Goal: Task Accomplishment & Management: Complete application form

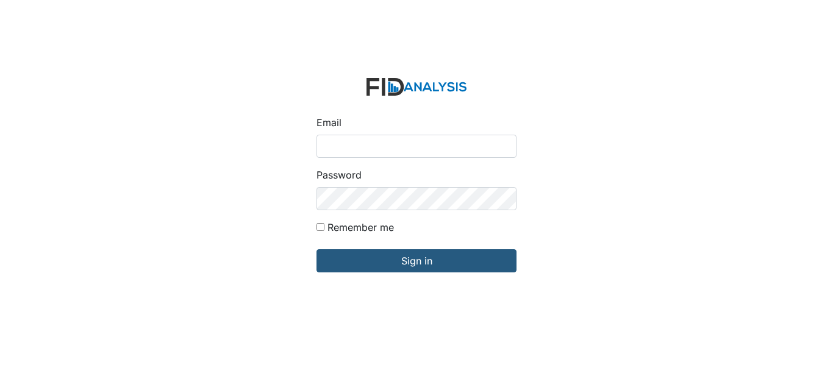
click at [354, 137] on input "Email" at bounding box center [416, 146] width 200 height 23
type input "e"
type input "[EMAIL_ADDRESS][DOMAIN_NAME]"
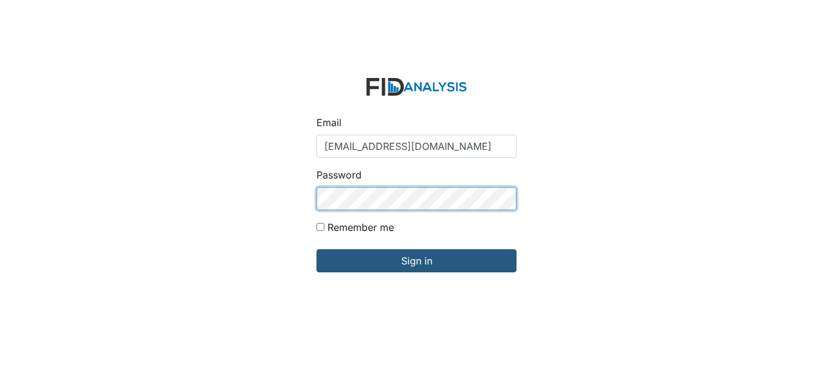
click at [316, 249] on input "Sign in" at bounding box center [416, 260] width 200 height 23
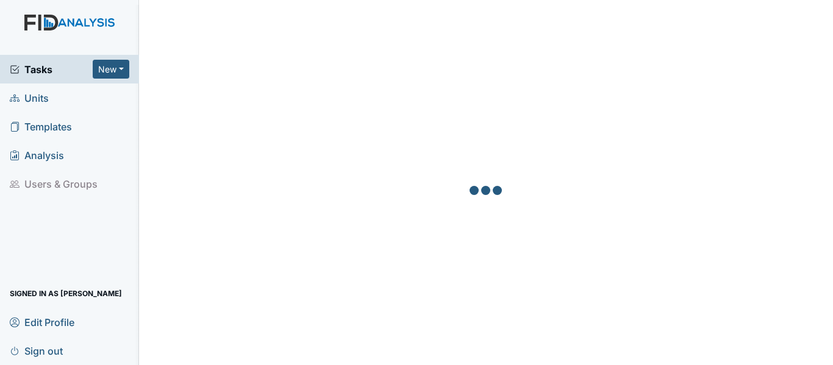
click at [32, 91] on span "Units" at bounding box center [29, 97] width 39 height 19
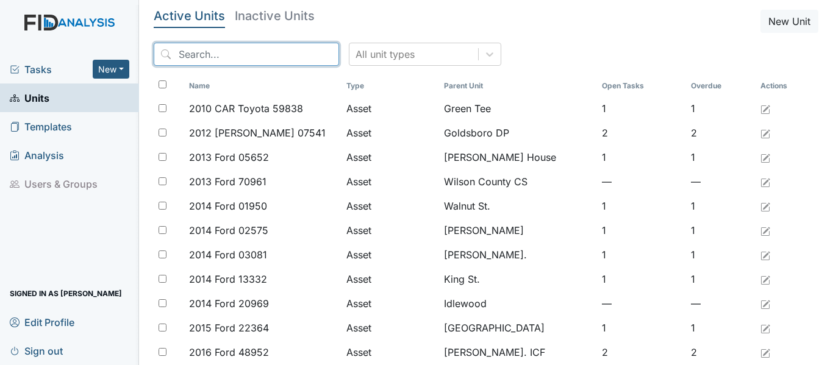
click at [245, 57] on input "search" at bounding box center [246, 54] width 185 height 23
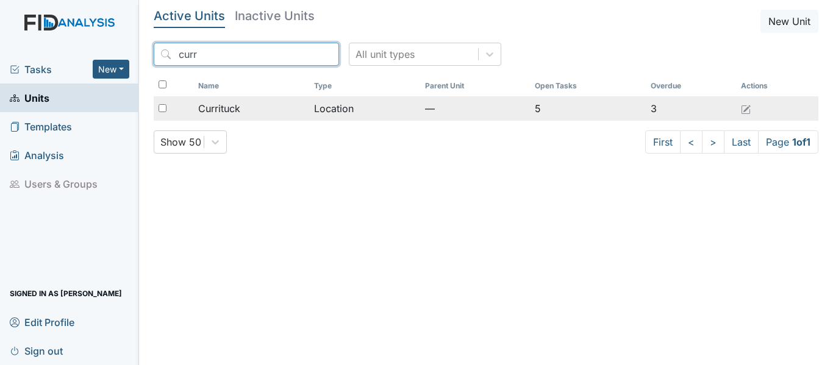
type input "curr"
click at [232, 109] on span "Currituck" at bounding box center [219, 108] width 42 height 15
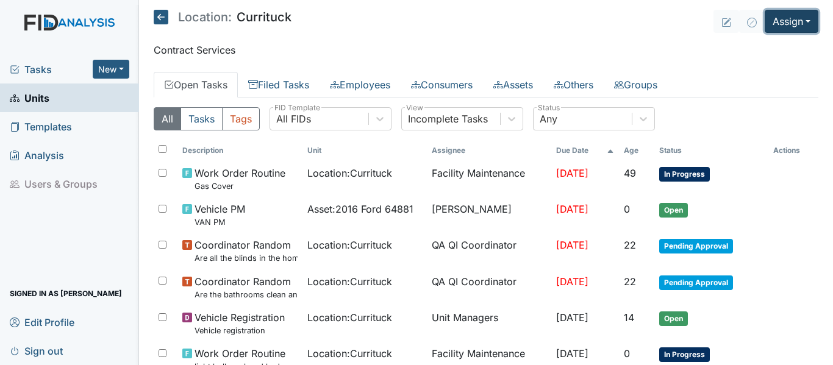
click at [785, 23] on button "Assign" at bounding box center [792, 21] width 54 height 23
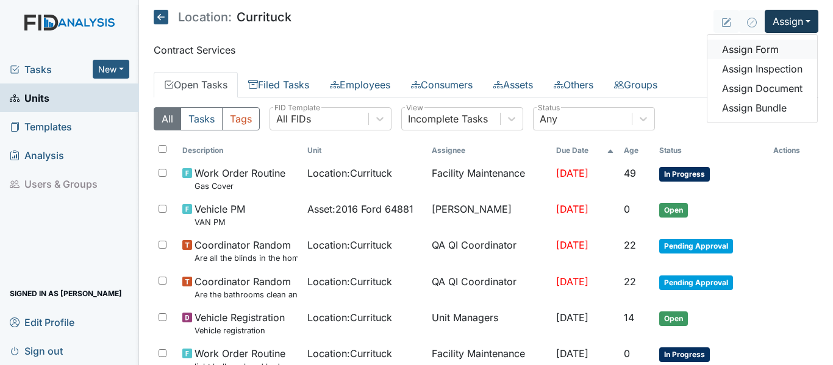
click at [756, 49] on link "Assign Form" at bounding box center [762, 50] width 110 height 20
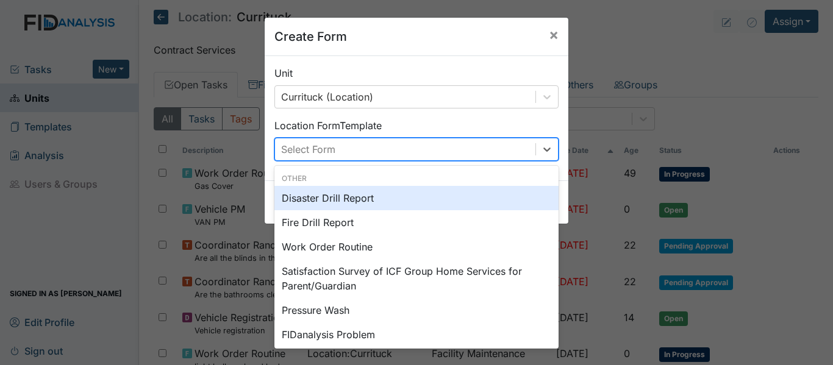
click at [450, 154] on div "Select Form" at bounding box center [405, 149] width 260 height 22
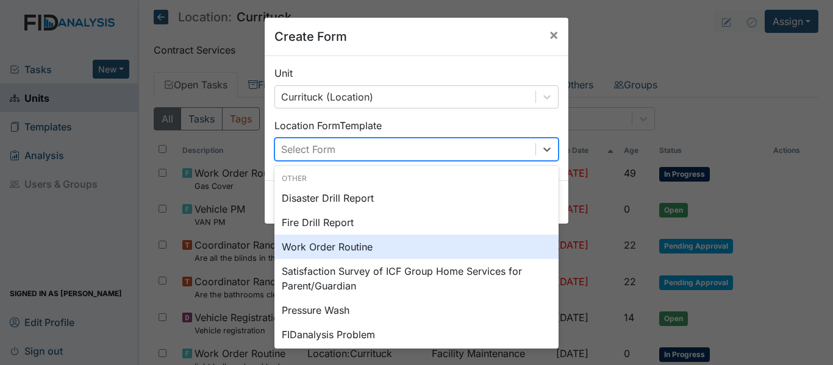
click at [350, 247] on div "Work Order Routine" at bounding box center [416, 247] width 284 height 24
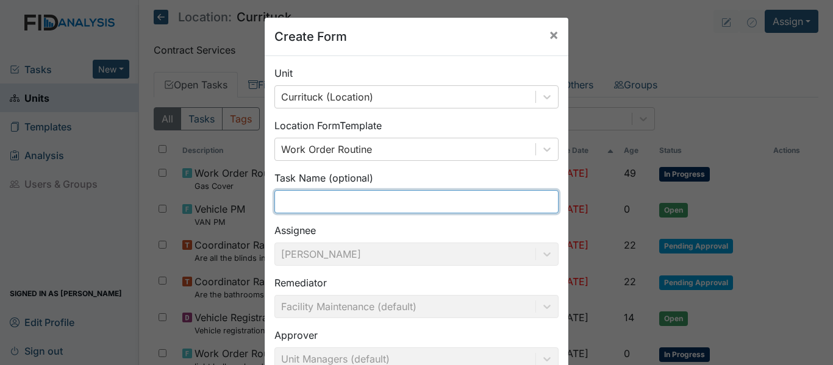
click at [295, 202] on input "text" at bounding box center [416, 201] width 284 height 23
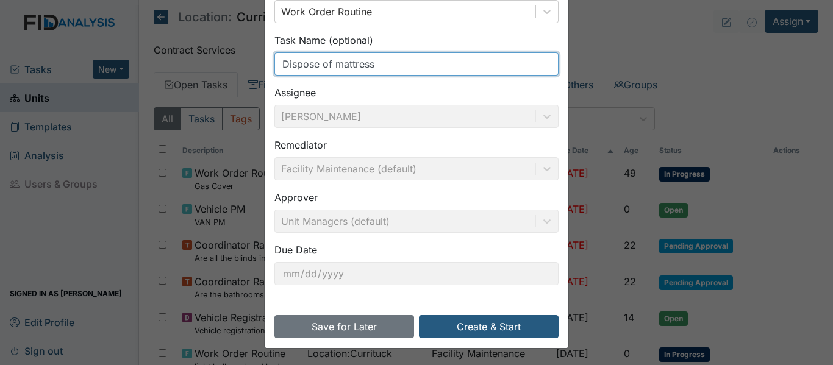
scroll to position [138, 0]
type input "Dispose of mattress"
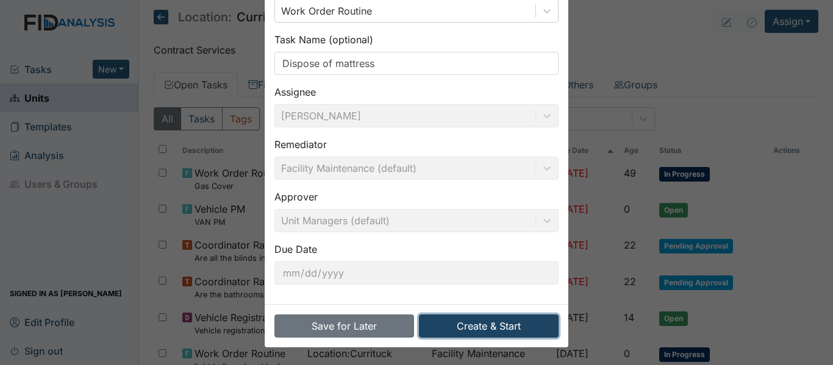
click at [476, 330] on button "Create & Start" at bounding box center [489, 326] width 140 height 23
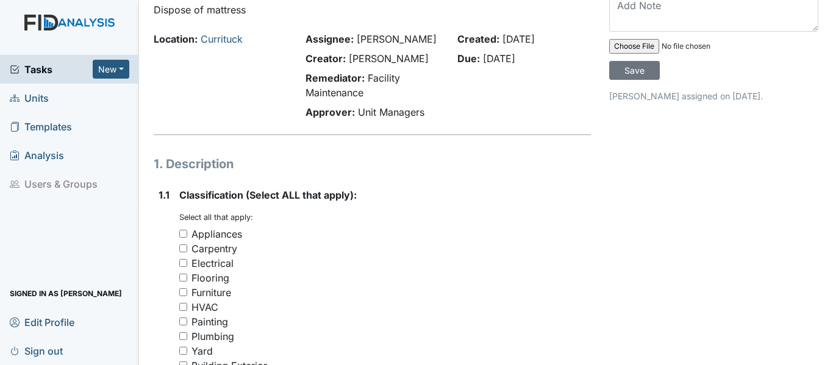
scroll to position [122, 0]
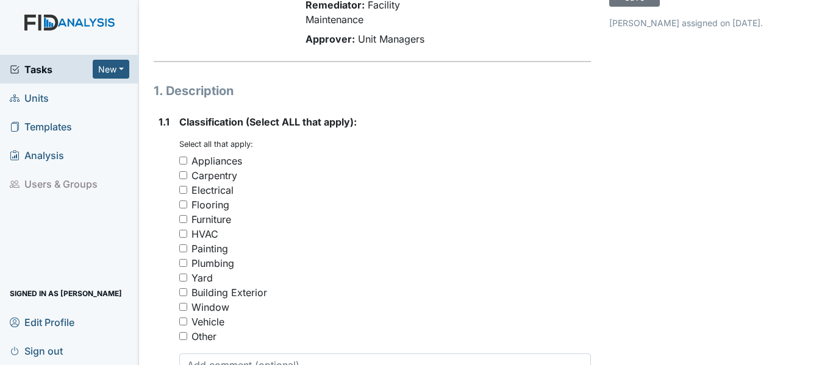
click at [211, 227] on div "Furniture" at bounding box center [211, 219] width 40 height 15
click at [187, 223] on input "Furniture" at bounding box center [183, 219] width 8 height 8
checkbox input "true"
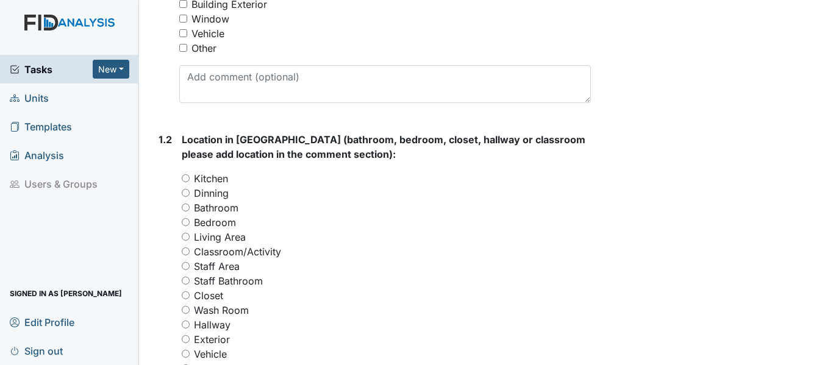
scroll to position [427, 0]
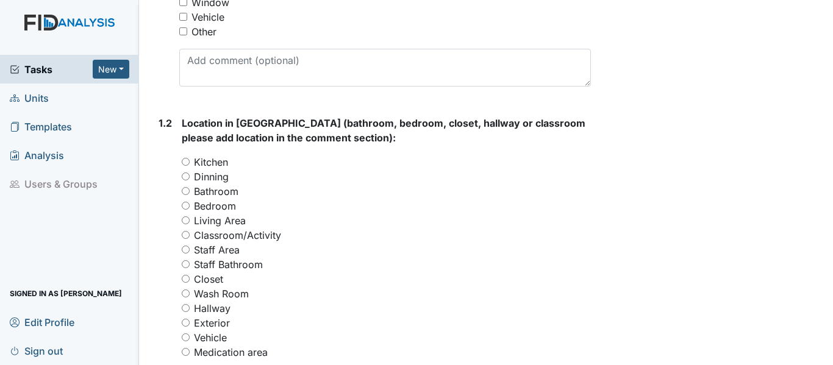
click at [219, 213] on label "Bedroom" at bounding box center [215, 206] width 42 height 15
click at [190, 210] on input "Bedroom" at bounding box center [186, 206] width 8 height 8
radio input "true"
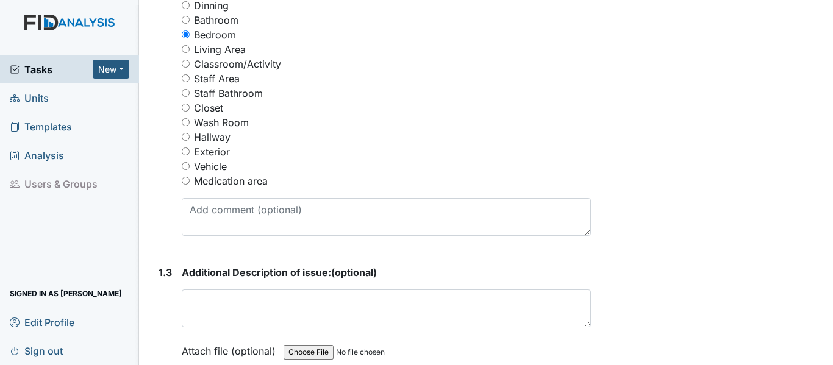
scroll to position [610, 0]
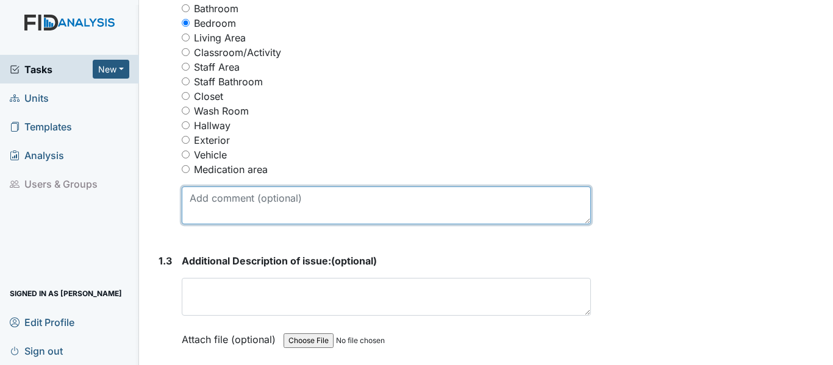
click at [213, 221] on textarea at bounding box center [386, 206] width 409 height 38
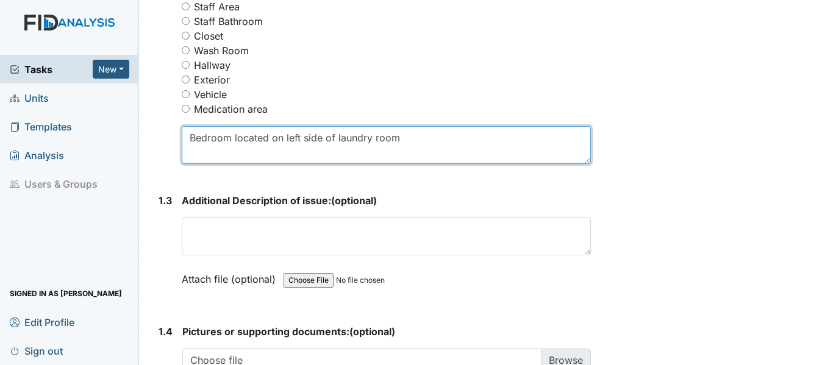
scroll to position [671, 0]
type textarea "Bedroom located on left side of laundry room"
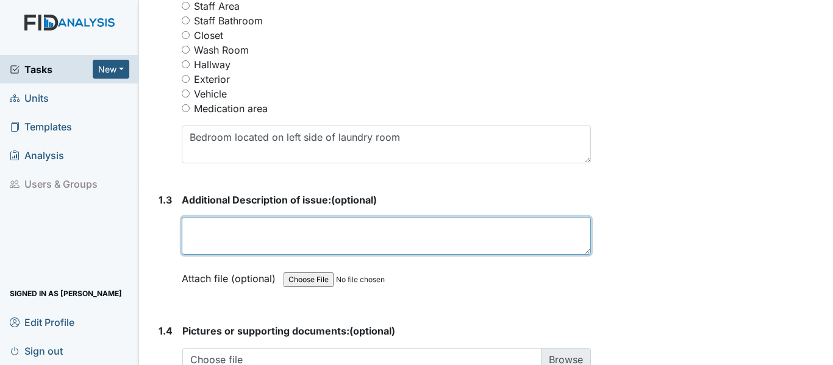
click at [225, 249] on textarea at bounding box center [386, 236] width 409 height 38
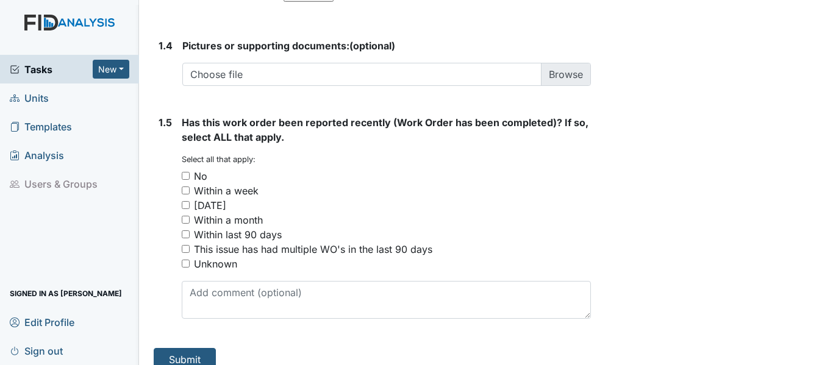
scroll to position [976, 0]
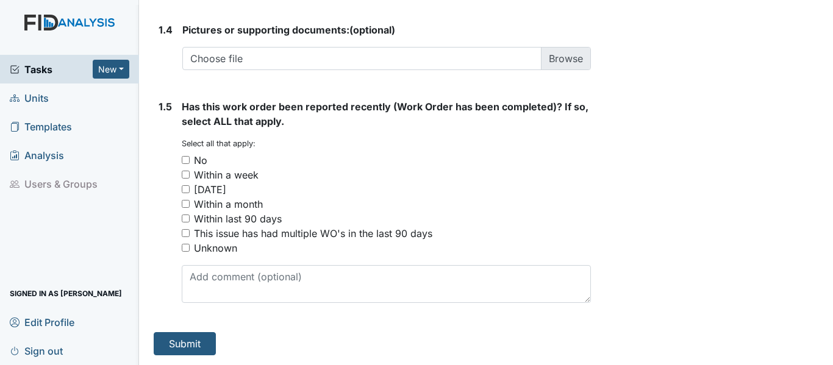
type textarea "Mattress needs to be disposed of (Box Spring can stay)."
click at [196, 168] on div "No" at bounding box center [200, 160] width 13 height 15
click at [190, 164] on input "No" at bounding box center [186, 160] width 8 height 8
checkbox input "true"
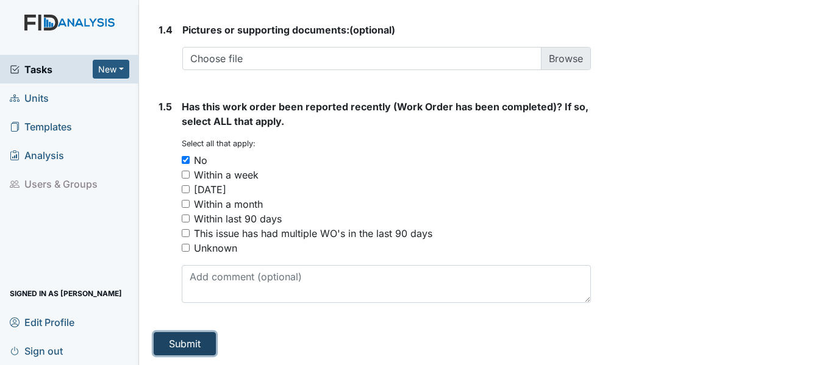
click at [191, 344] on button "Submit" at bounding box center [185, 343] width 62 height 23
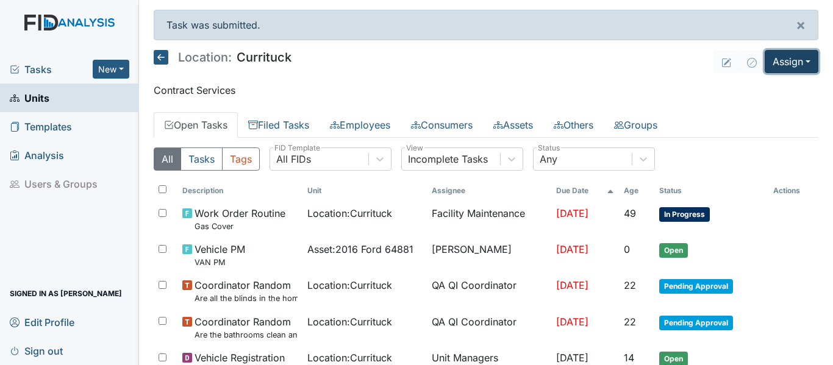
click at [791, 60] on button "Assign" at bounding box center [792, 61] width 54 height 23
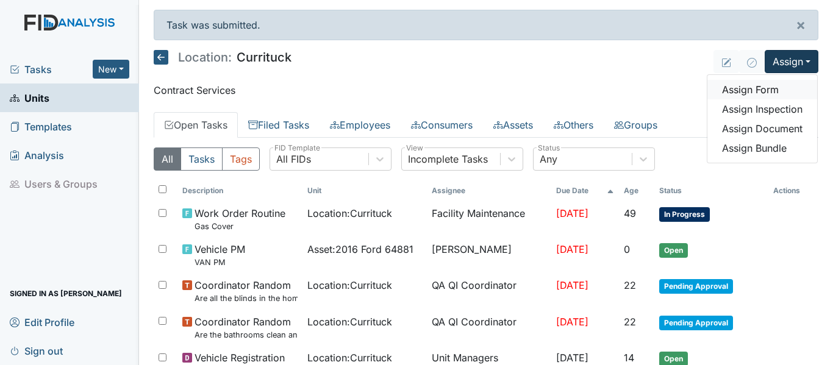
click at [762, 91] on link "Assign Form" at bounding box center [762, 90] width 110 height 20
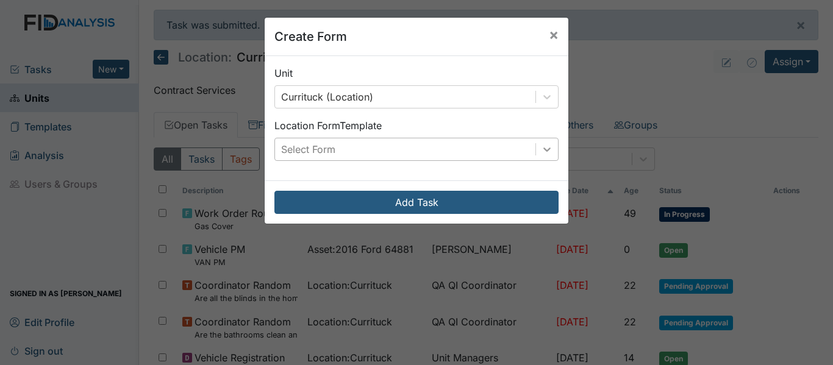
click at [548, 149] on icon at bounding box center [547, 149] width 12 height 12
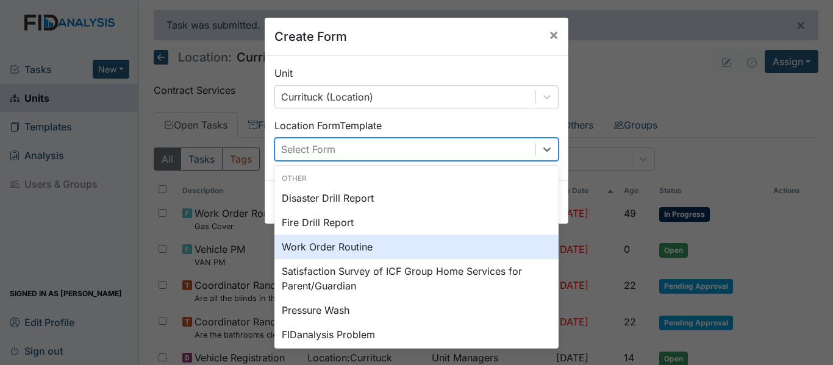
click at [342, 249] on div "Work Order Routine" at bounding box center [416, 247] width 284 height 24
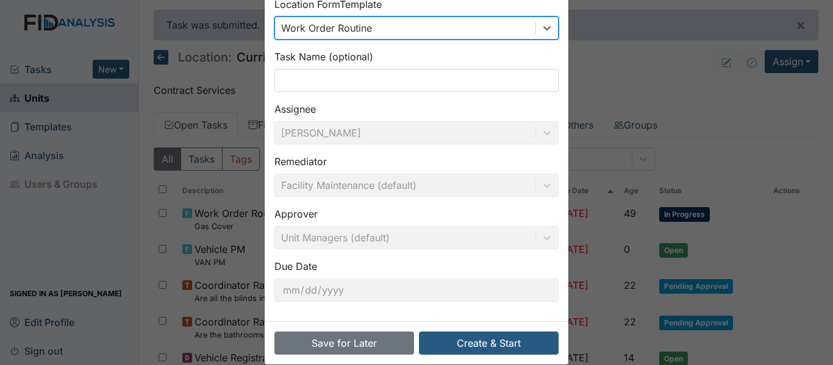
scroll to position [122, 0]
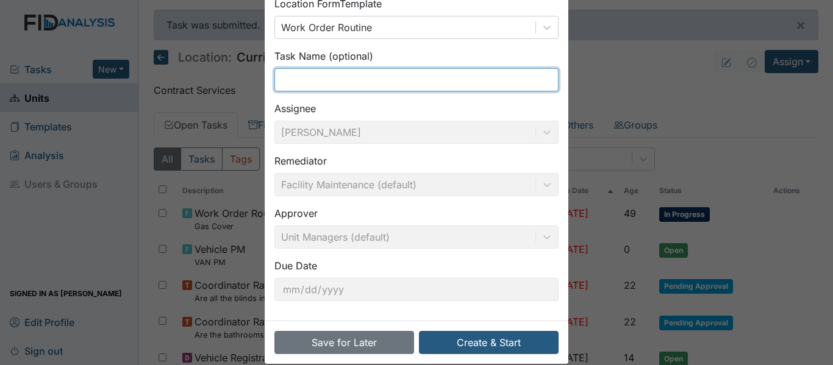
click at [293, 80] on input "text" at bounding box center [416, 79] width 284 height 23
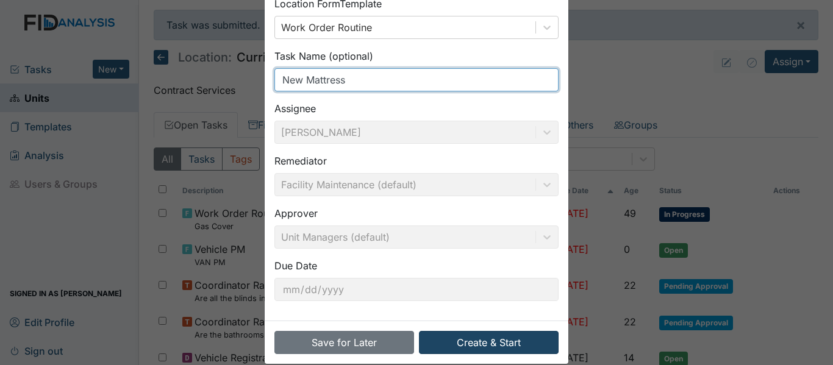
type input "New Mattress"
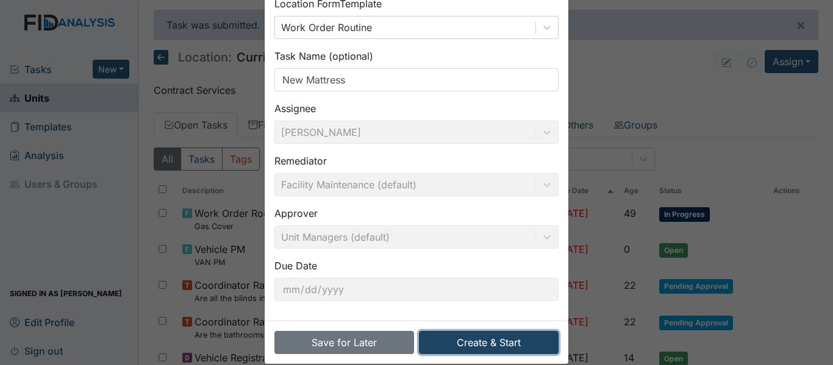
click at [485, 347] on button "Create & Start" at bounding box center [489, 342] width 140 height 23
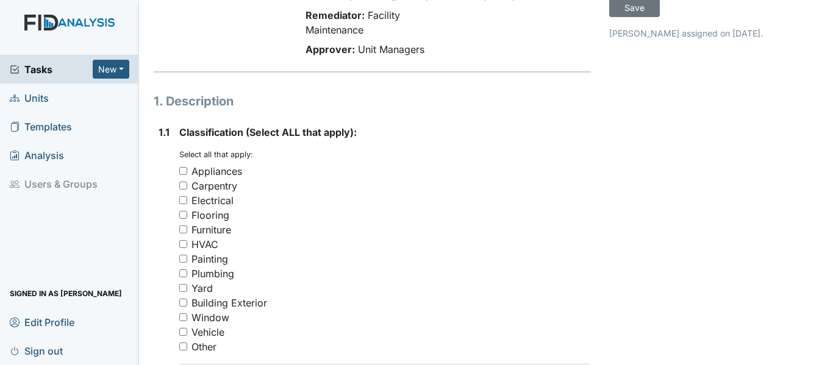
scroll to position [122, 0]
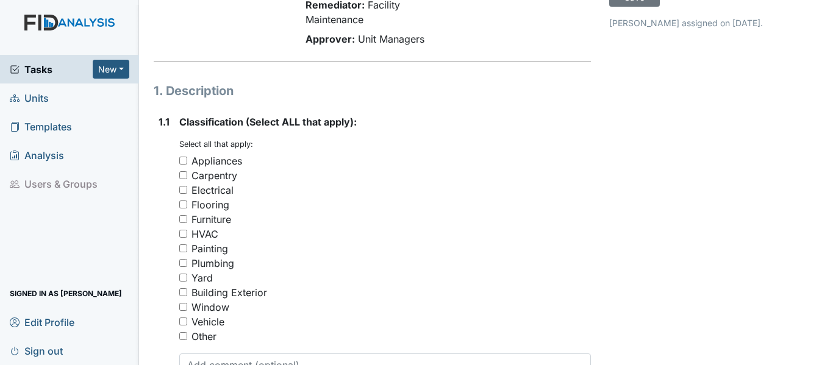
click at [205, 227] on div "Furniture" at bounding box center [211, 219] width 40 height 15
click at [187, 223] on input "Furniture" at bounding box center [183, 219] width 8 height 8
checkbox input "true"
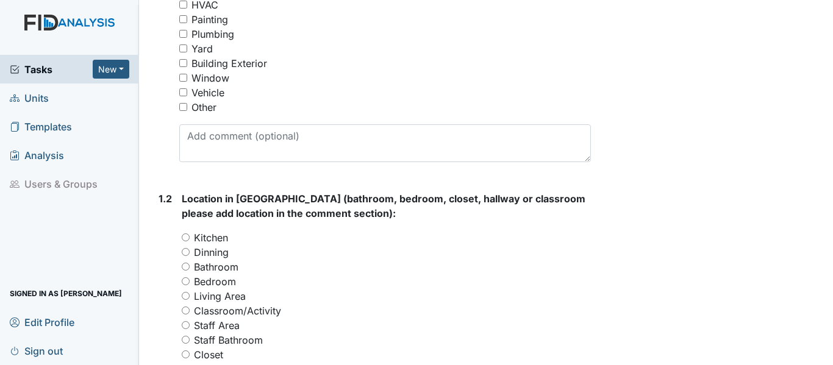
scroll to position [366, 0]
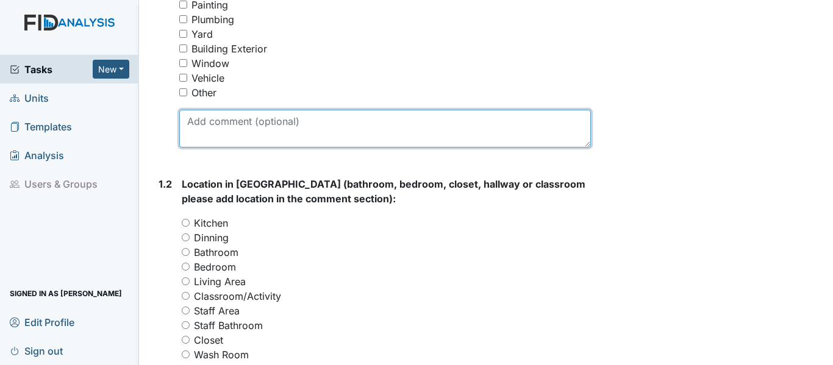
click at [198, 148] on textarea at bounding box center [385, 129] width 412 height 38
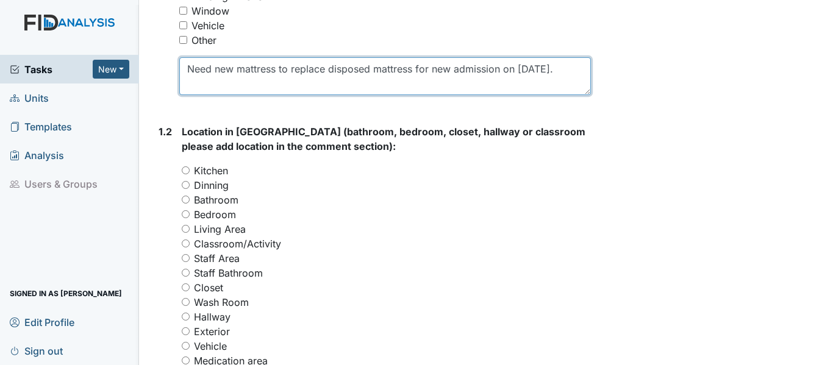
scroll to position [488, 0]
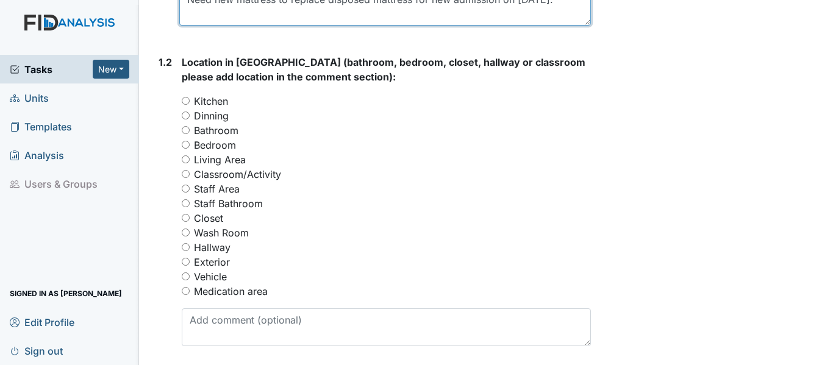
type textarea "Need new mattress to replace disposed mattress for new admission on 11/1/25."
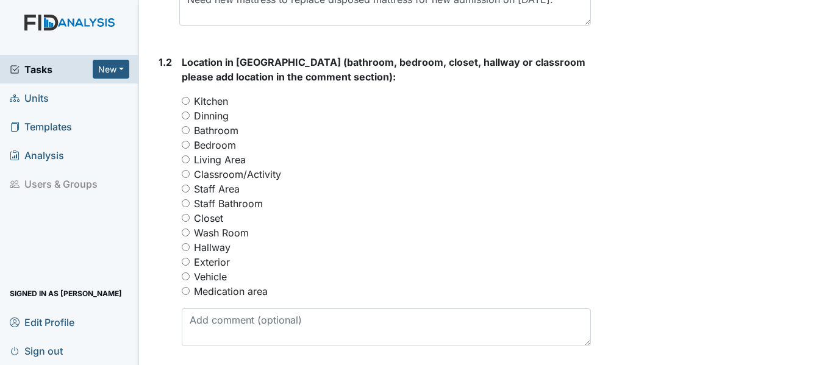
click at [206, 138] on label "Bathroom" at bounding box center [216, 130] width 45 height 15
click at [190, 134] on input "Bathroom" at bounding box center [186, 130] width 8 height 8
radio input "true"
click at [206, 138] on label "Bathroom" at bounding box center [216, 130] width 45 height 15
click at [190, 134] on input "Bathroom" at bounding box center [186, 130] width 8 height 8
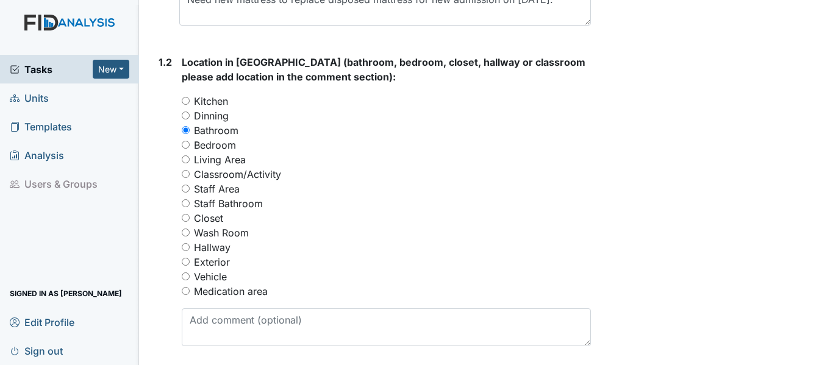
click at [192, 138] on div "Bathroom" at bounding box center [386, 130] width 409 height 15
click at [185, 134] on input "Bathroom" at bounding box center [186, 130] width 8 height 8
click at [185, 149] on input "Bedroom" at bounding box center [186, 145] width 8 height 8
radio input "true"
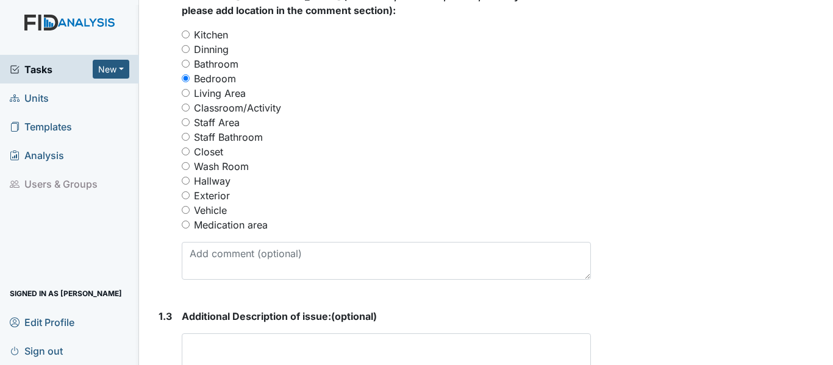
scroll to position [854, 0]
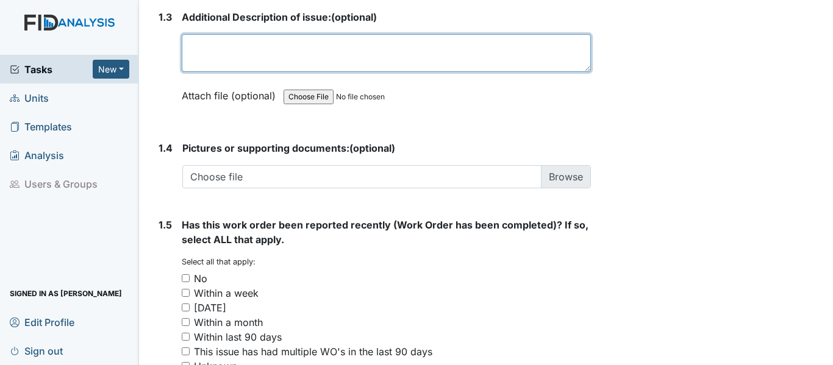
click at [210, 61] on textarea at bounding box center [386, 53] width 409 height 38
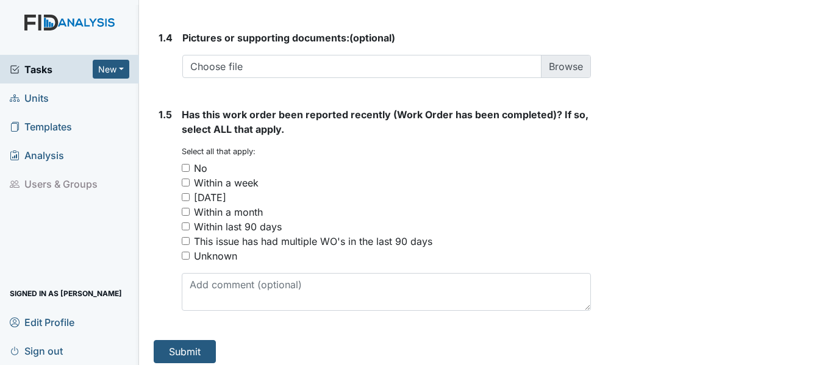
scroll to position [986, 0]
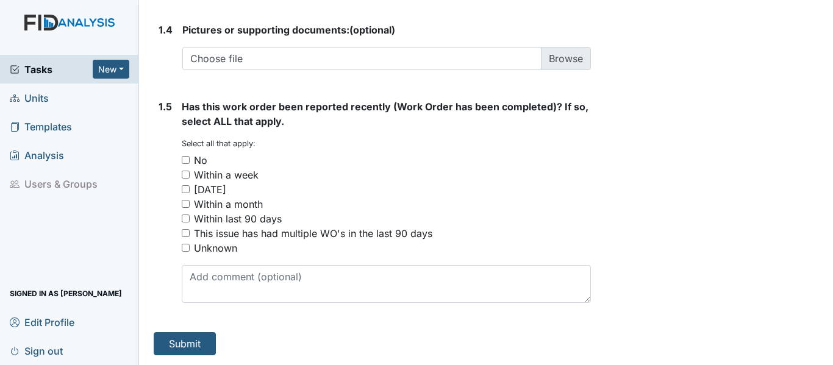
type textarea "Bedroom is located on the left side of the laundry room."
click at [202, 157] on div "No" at bounding box center [200, 160] width 13 height 15
click at [190, 157] on input "No" at bounding box center [186, 160] width 8 height 8
checkbox input "true"
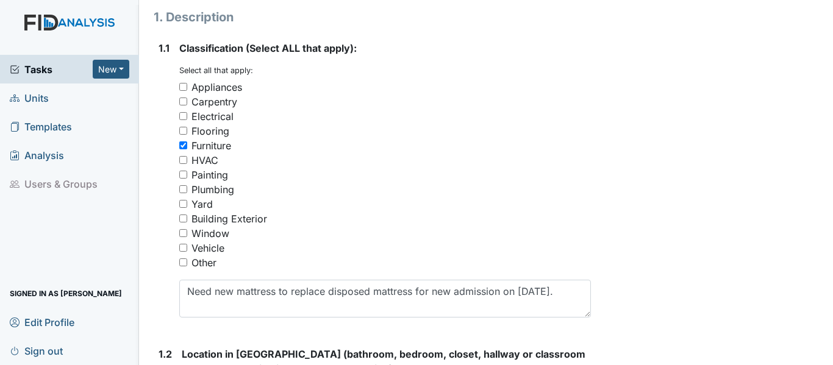
scroll to position [194, 0]
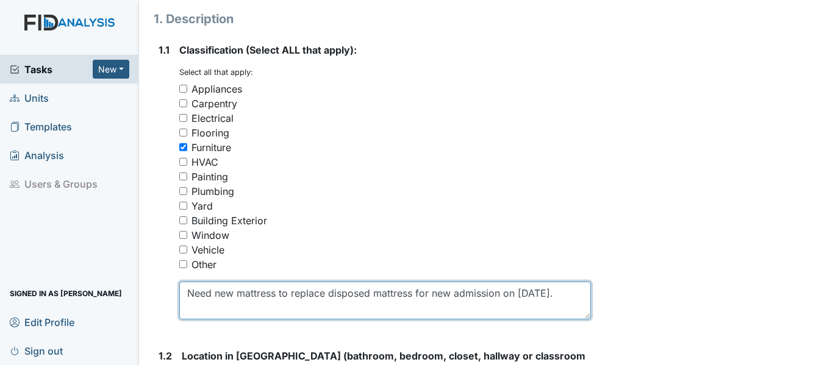
click at [280, 307] on textarea "Need new mattress to replace disposed mattress for new admission on 11/1/25." at bounding box center [385, 301] width 412 height 38
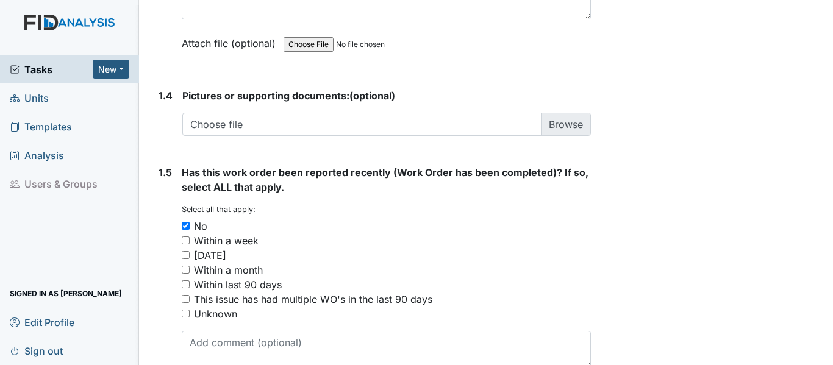
scroll to position [986, 0]
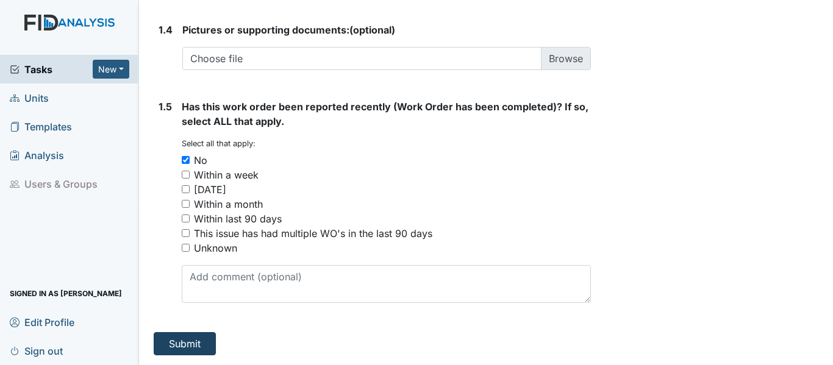
type textarea "Need new mattress (full size) to replace disposed mattress for new admission on…"
click at [195, 346] on button "Submit" at bounding box center [185, 343] width 62 height 23
